Goal: Transaction & Acquisition: Purchase product/service

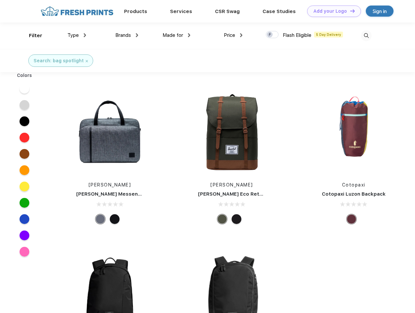
scroll to position [0, 0]
click at [332, 11] on link "Add your Logo Design Tool" at bounding box center [334, 11] width 54 height 11
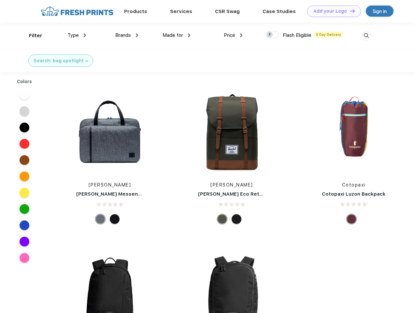
click at [0, 0] on div "Design Tool" at bounding box center [0, 0] width 0 height 0
click at [350, 11] on link "Add your Logo Design Tool" at bounding box center [334, 11] width 54 height 11
click at [31, 36] on div "Filter" at bounding box center [35, 35] width 13 height 7
click at [77, 35] on span "Type" at bounding box center [72, 35] width 11 height 6
click at [127, 35] on span "Brands" at bounding box center [123, 35] width 16 height 6
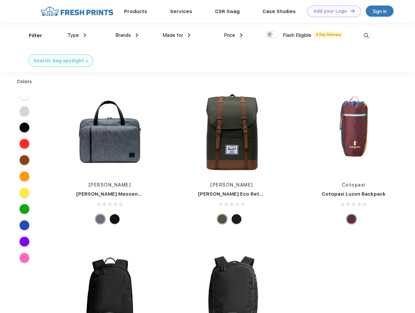
click at [177, 35] on span "Made for" at bounding box center [173, 35] width 21 height 6
click at [233, 35] on span "Price" at bounding box center [229, 35] width 11 height 6
click at [272, 35] on div at bounding box center [272, 34] width 13 height 7
click at [270, 35] on input "checkbox" at bounding box center [268, 33] width 4 height 4
click at [366, 36] on img at bounding box center [366, 35] width 11 height 11
